Goal: Task Accomplishment & Management: Use online tool/utility

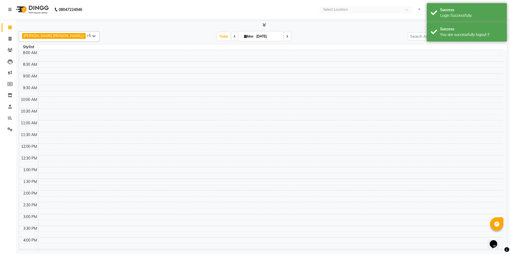
select select "en"
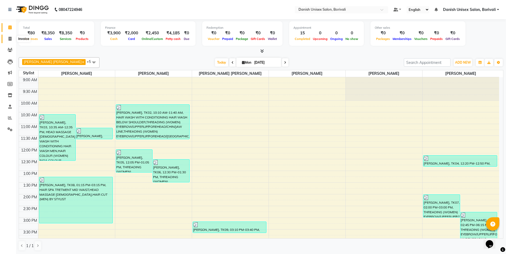
click at [8, 36] on span at bounding box center [9, 39] width 9 height 6
select select "service"
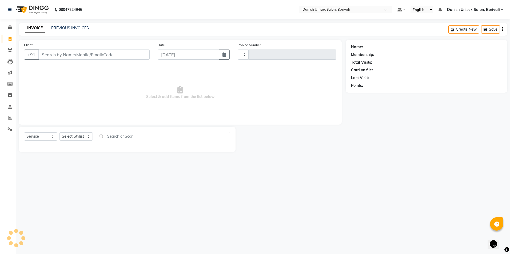
type input "2282"
select select "7068"
drag, startPoint x: 504, startPoint y: 268, endPoint x: 511, endPoint y: 268, distance: 7.2
click at [510, 254] on html "08047224946 Select Location × Danish Unisex Salon, Borivali Default Panel My Pa…" at bounding box center [255, 127] width 510 height 254
click at [82, 136] on select "Select Stylist [PERSON_NAME] Bheem [PERSON_NAME] Danish Unisex Salon, [PERSON_N…" at bounding box center [80, 137] width 43 height 8
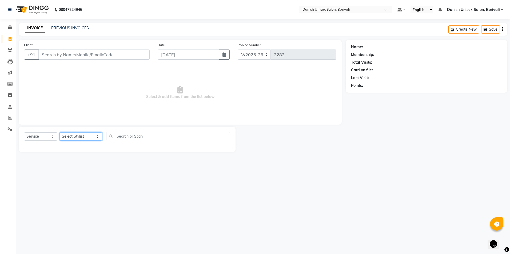
select select "58927"
click at [59, 133] on select "Select Stylist [PERSON_NAME] Bheem [PERSON_NAME] Danish Unisex Salon, [PERSON_N…" at bounding box center [80, 137] width 43 height 8
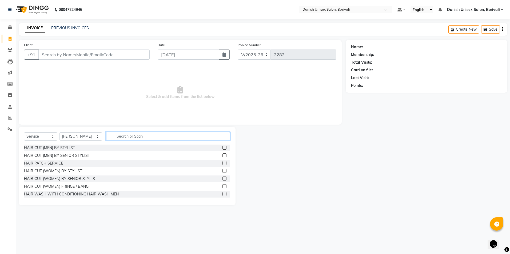
click at [171, 133] on input "text" at bounding box center [168, 136] width 124 height 8
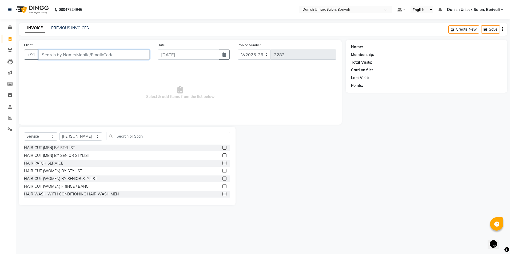
click at [111, 53] on input "Client" at bounding box center [93, 55] width 111 height 10
type input "9820342316"
click at [129, 53] on span "Add Client" at bounding box center [135, 54] width 21 height 5
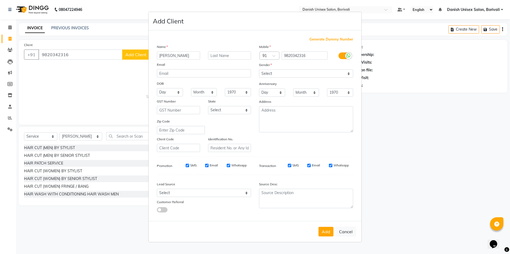
type input "[PERSON_NAME]"
click at [283, 75] on select "Select [DEMOGRAPHIC_DATA] [DEMOGRAPHIC_DATA] Other Prefer Not To Say" at bounding box center [306, 74] width 94 height 8
select select "[DEMOGRAPHIC_DATA]"
click at [259, 70] on select "Select [DEMOGRAPHIC_DATA] [DEMOGRAPHIC_DATA] Other Prefer Not To Say" at bounding box center [306, 74] width 94 height 8
click at [322, 232] on button "Add" at bounding box center [325, 232] width 15 height 10
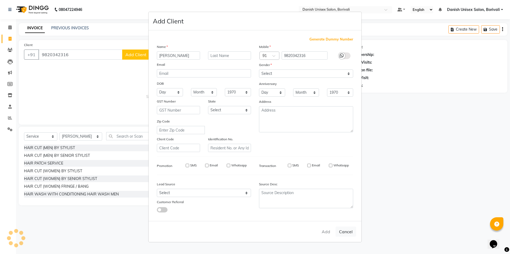
select select
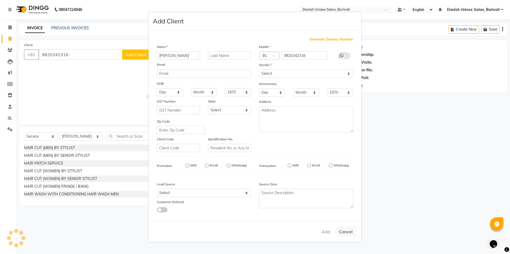
select select
checkbox input "false"
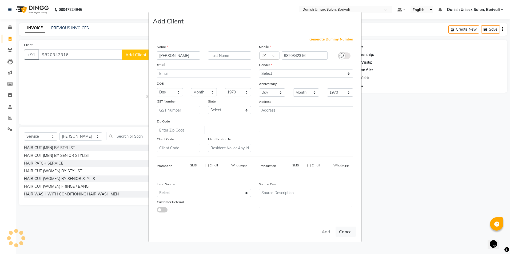
checkbox input "false"
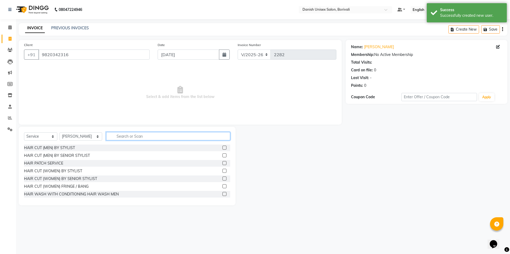
click at [156, 138] on input "text" at bounding box center [168, 136] width 124 height 8
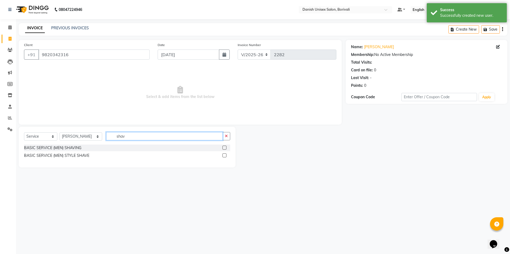
type input "shav"
click at [224, 147] on label at bounding box center [224, 148] width 4 height 4
click at [224, 147] on input "checkbox" at bounding box center [223, 147] width 3 height 3
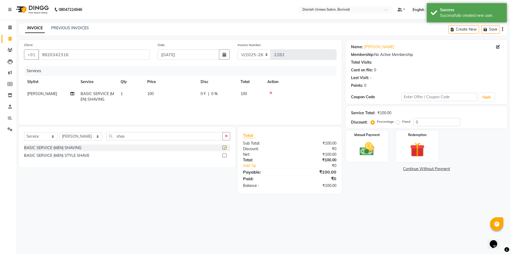
checkbox input "false"
click at [383, 158] on div "Manual Payment" at bounding box center [367, 146] width 44 height 33
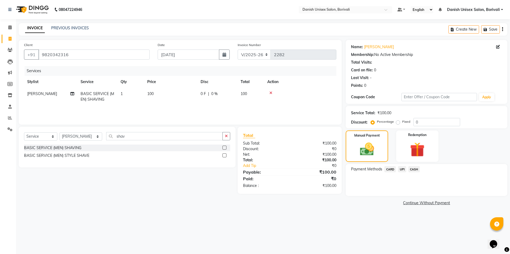
click at [415, 169] on span "CASH" at bounding box center [413, 169] width 11 height 6
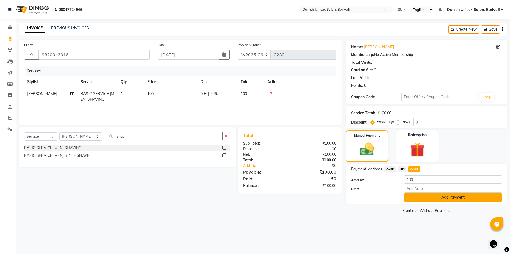
click at [415, 197] on button "Add Payment" at bounding box center [453, 198] width 98 height 8
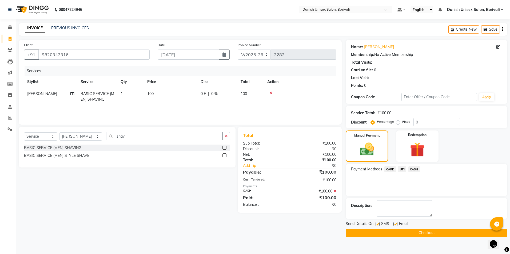
click at [409, 230] on button "Checkout" at bounding box center [427, 233] width 162 height 8
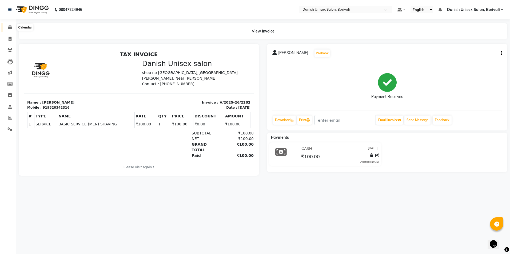
click at [10, 28] on icon at bounding box center [9, 27] width 3 height 4
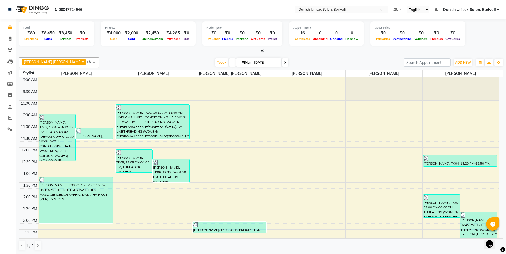
click at [9, 35] on link "Invoice" at bounding box center [8, 39] width 13 height 9
select select "service"
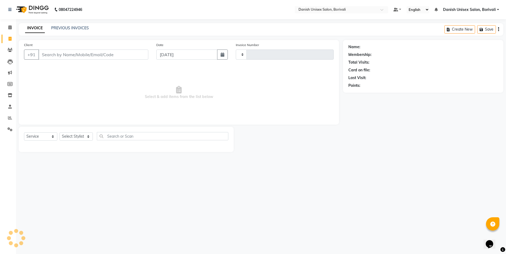
type input "2283"
select select "7068"
